Goal: Transaction & Acquisition: Purchase product/service

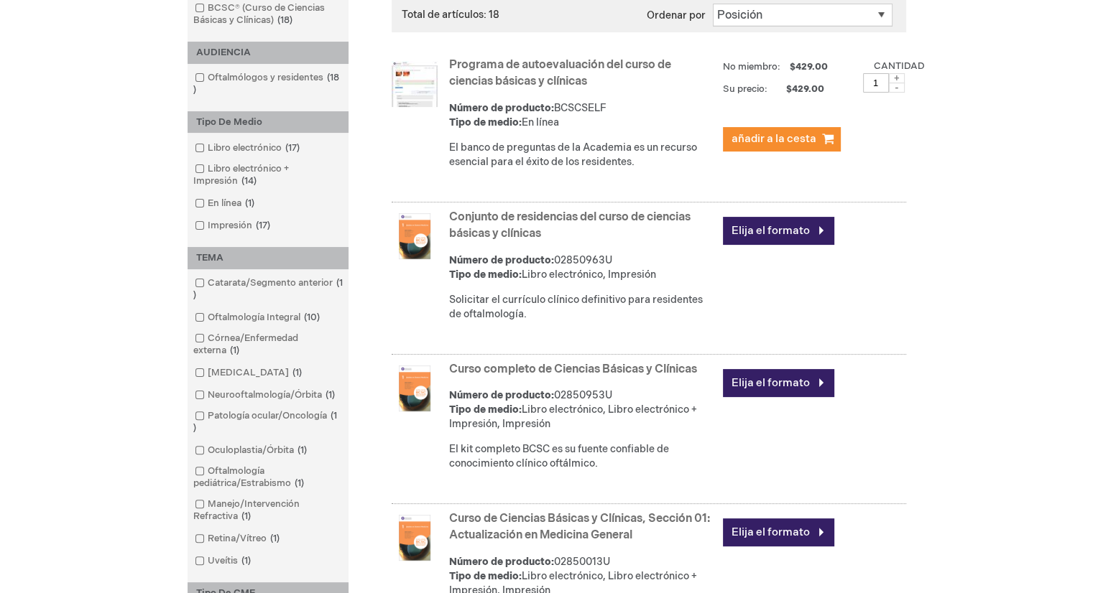
scroll to position [267, 0]
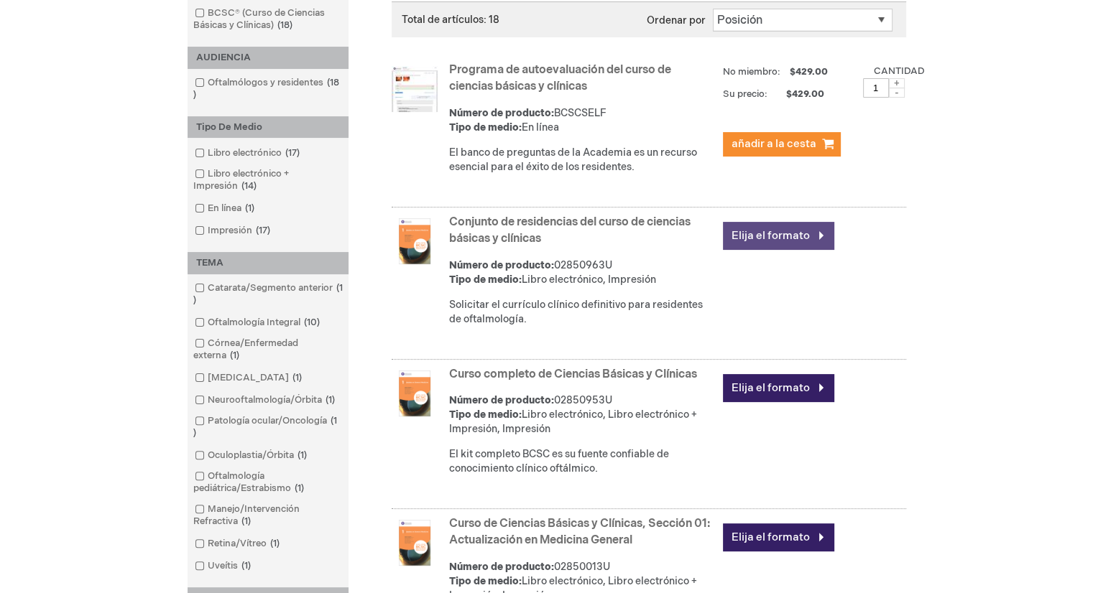
click at [805, 231] on font "Elija el formato" at bounding box center [770, 236] width 78 height 14
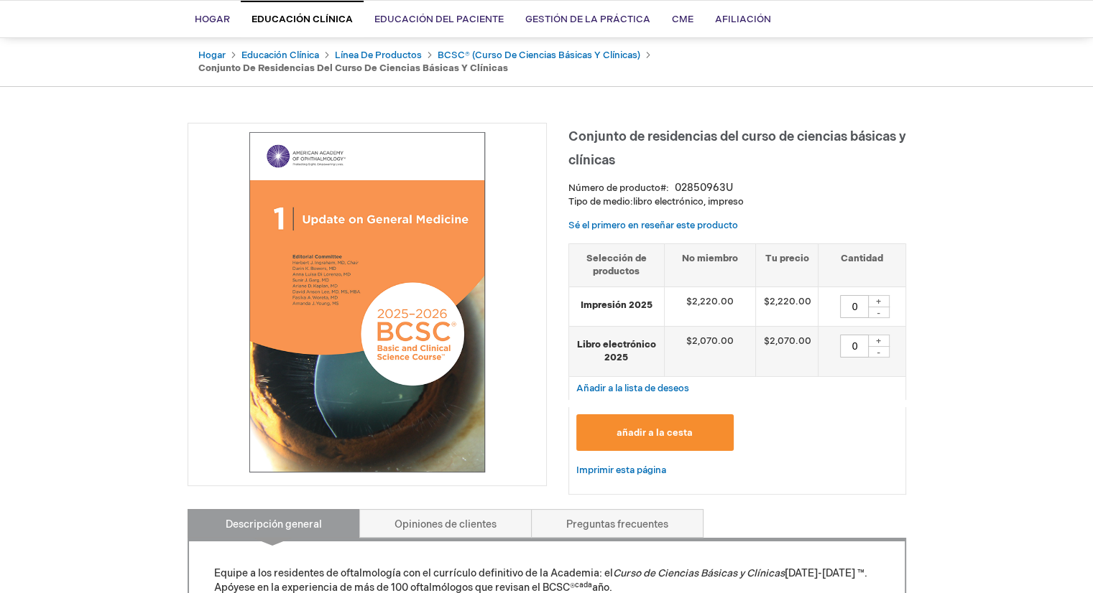
scroll to position [106, 0]
click at [716, 302] on font "$2,220.00" at bounding box center [709, 300] width 47 height 11
click at [781, 410] on div "añadir a la cesta" at bounding box center [737, 434] width 338 height 55
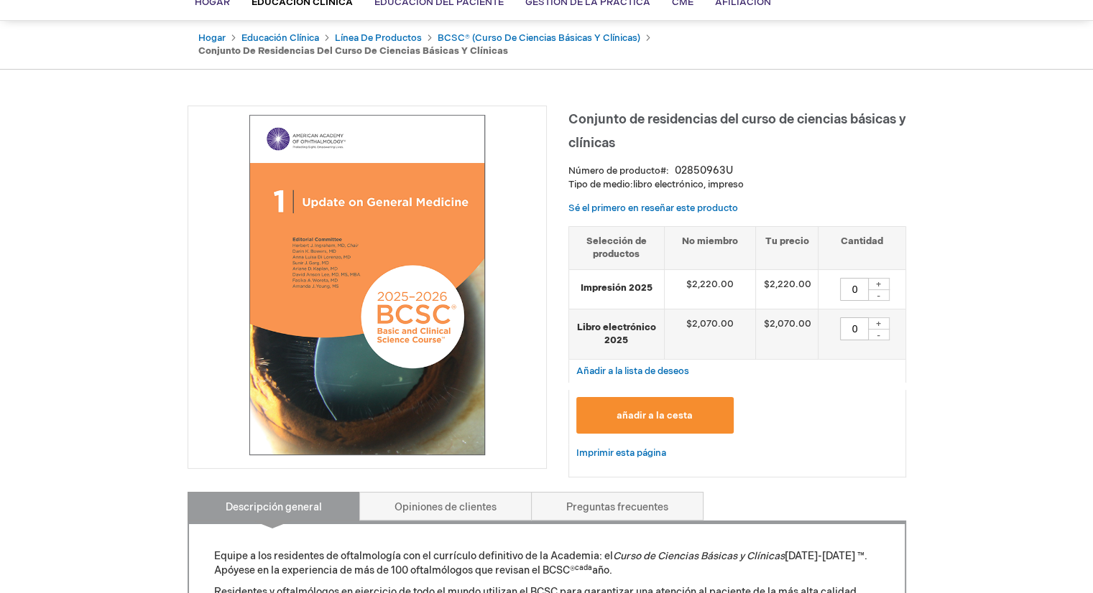
scroll to position [123, 0]
click at [745, 279] on td "$2,220.00" at bounding box center [710, 289] width 92 height 40
click at [879, 289] on div "-" at bounding box center [879, 294] width 22 height 11
click at [880, 280] on font "+" at bounding box center [878, 284] width 5 height 11
type input "1"
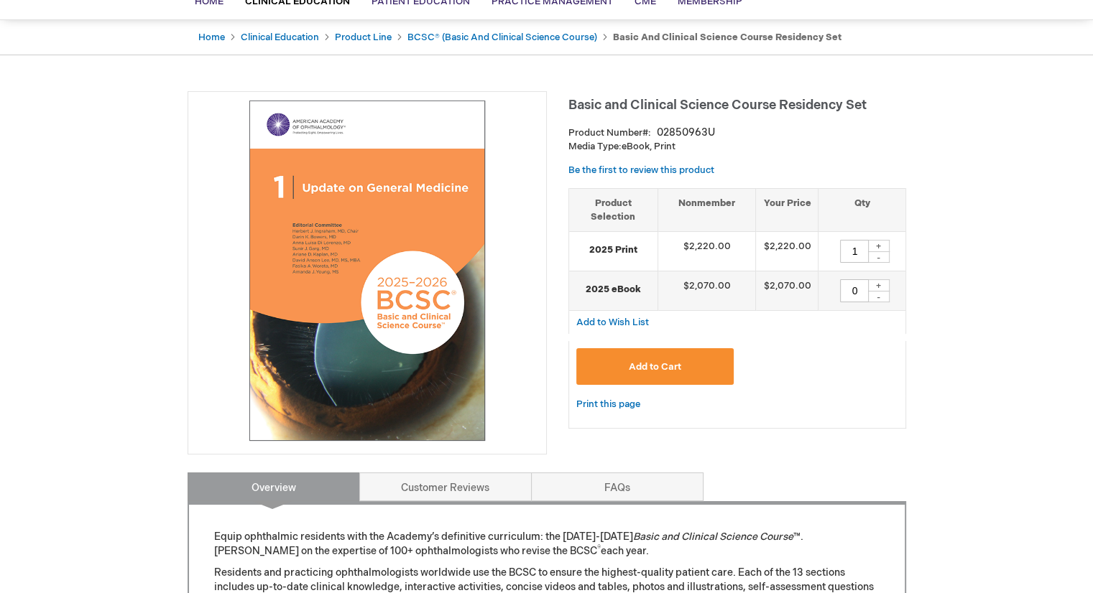
drag, startPoint x: 968, startPoint y: 0, endPoint x: 933, endPoint y: 196, distance: 199.2
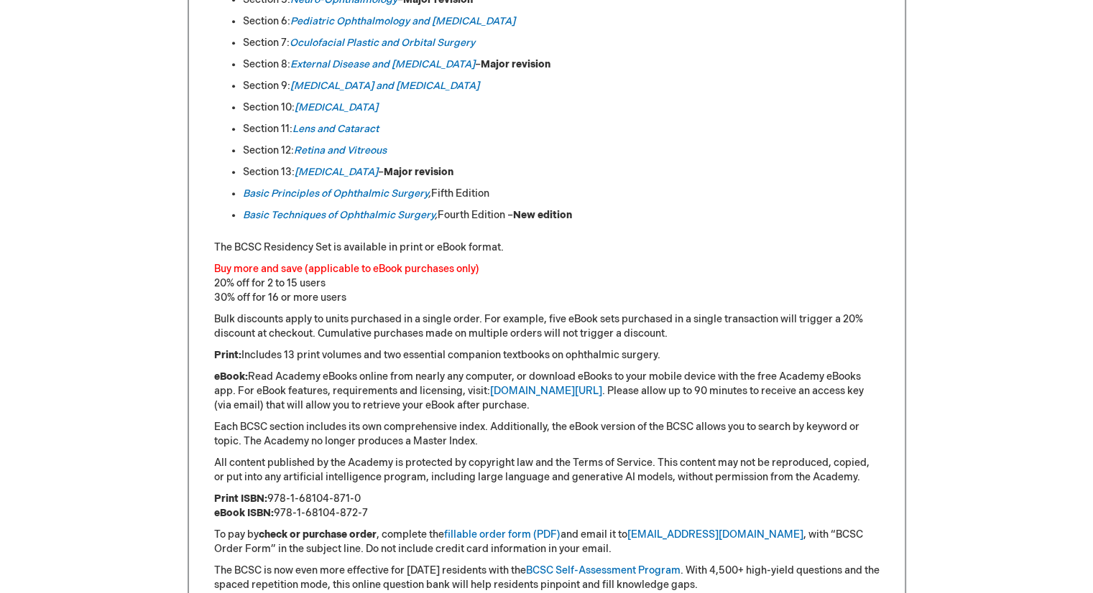
scroll to position [907, 0]
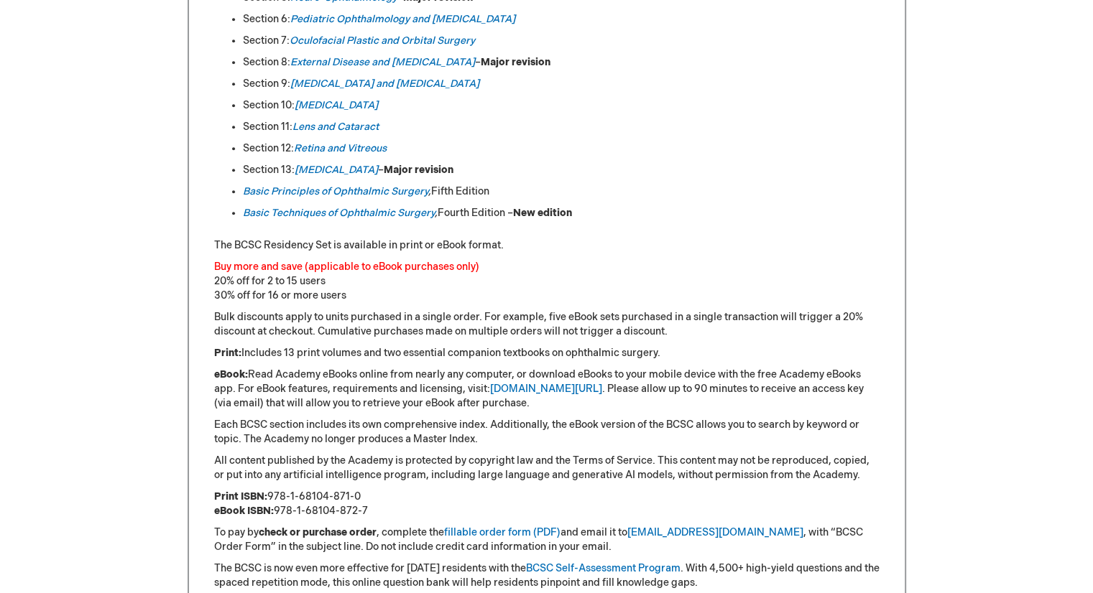
click at [274, 289] on p "Buy more and save (applicable to eBook purchases only) 20% off for 2 to 15 user…" at bounding box center [546, 281] width 665 height 43
click at [365, 292] on p "Buy more and save (applicable to eBook purchases only) 20% off for 2 to 15 user…" at bounding box center [546, 281] width 665 height 43
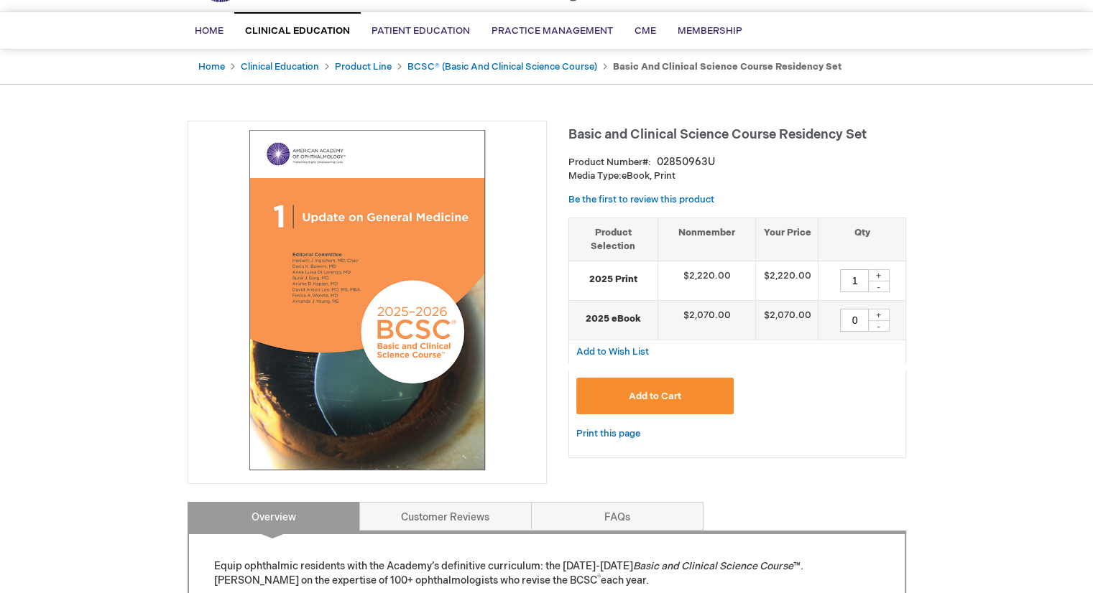
scroll to position [92, 0]
